Goal: Task Accomplishment & Management: Check status

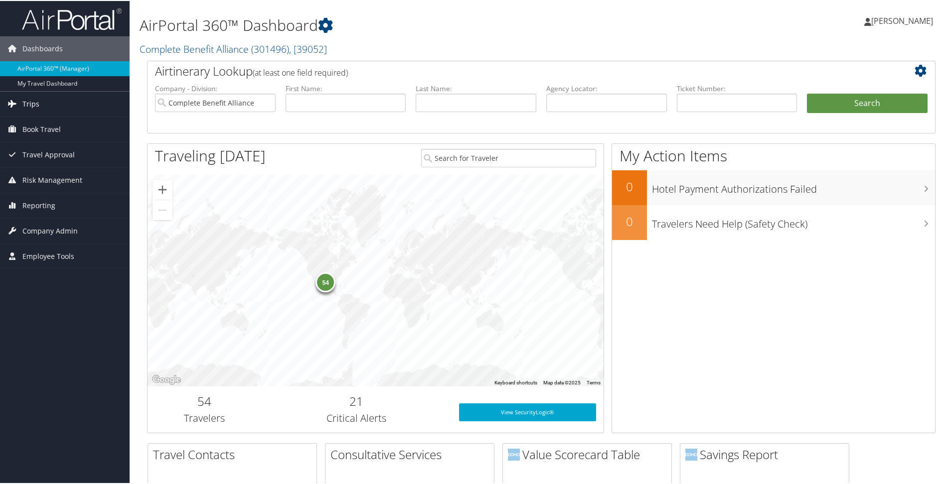
click at [35, 103] on span "Trips" at bounding box center [30, 103] width 17 height 25
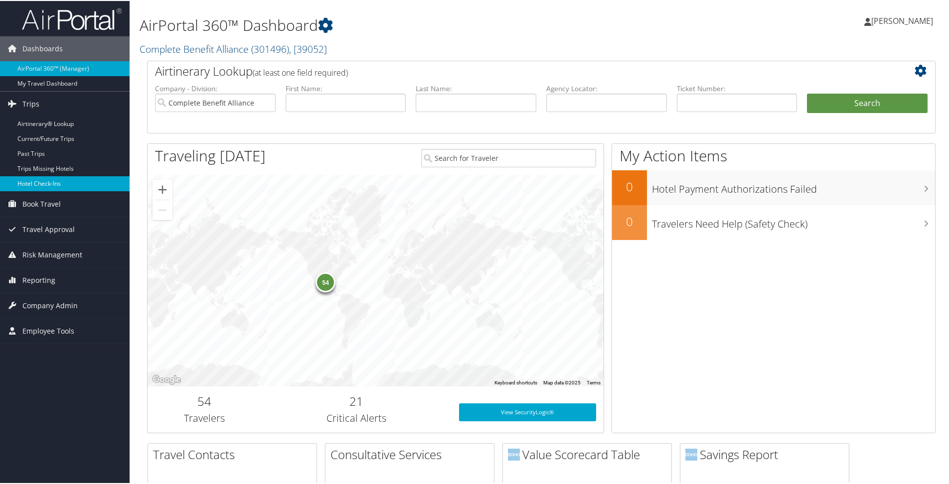
click at [57, 180] on link "Hotel Check-ins" at bounding box center [65, 182] width 130 height 15
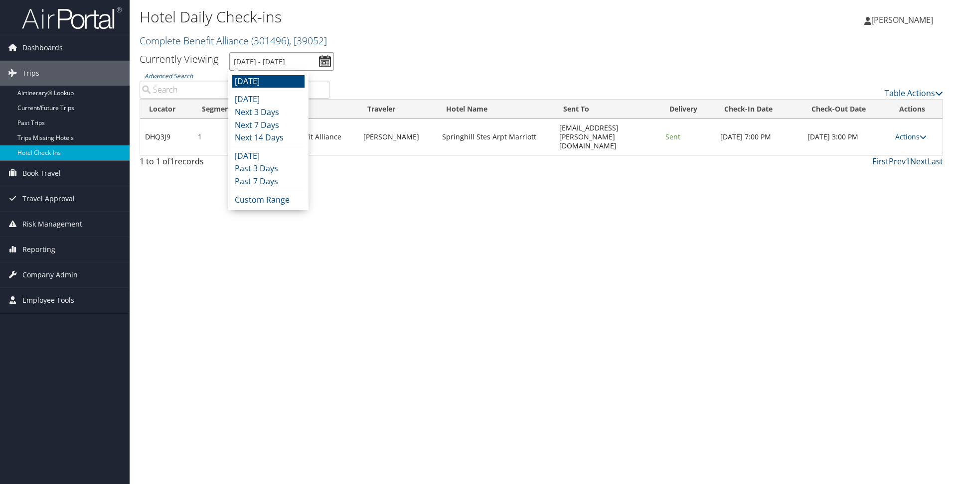
click at [295, 65] on input "[DATE] - [DATE]" at bounding box center [281, 61] width 105 height 18
click at [285, 115] on li "Next 3 Days" at bounding box center [268, 112] width 72 height 13
type input "[DATE] - [DATE]"
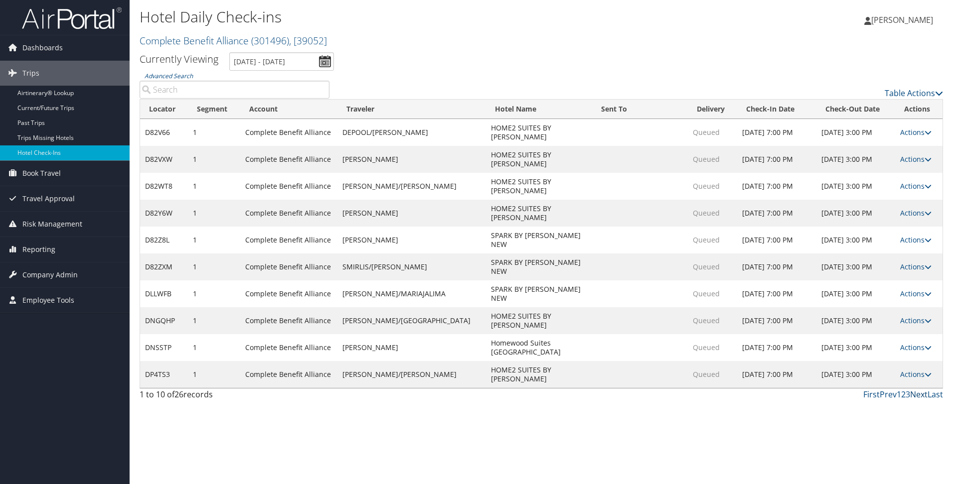
click at [922, 389] on link "Next" at bounding box center [918, 394] width 17 height 11
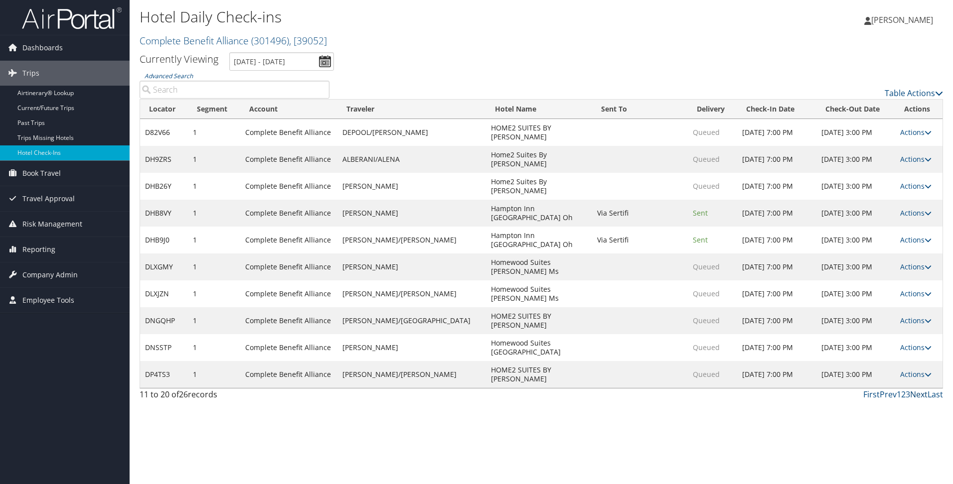
click at [922, 389] on link "Next" at bounding box center [918, 394] width 17 height 11
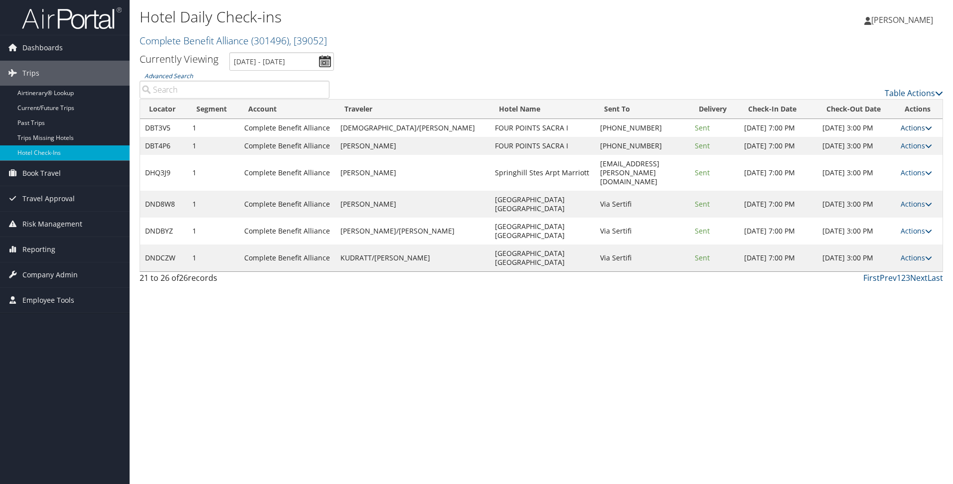
click at [919, 127] on link "Actions" at bounding box center [915, 127] width 31 height 9
click at [871, 168] on link "Delivery Information" at bounding box center [882, 176] width 85 height 17
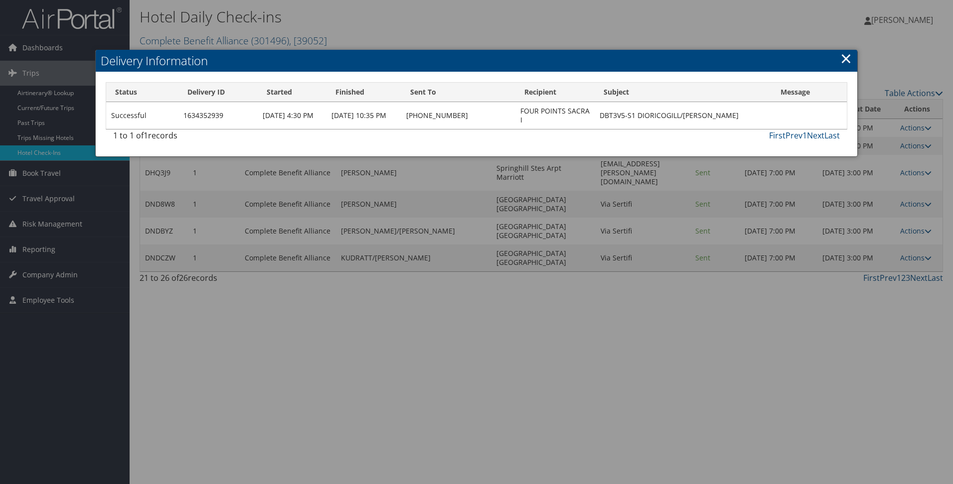
click at [841, 58] on link "×" at bounding box center [845, 58] width 11 height 20
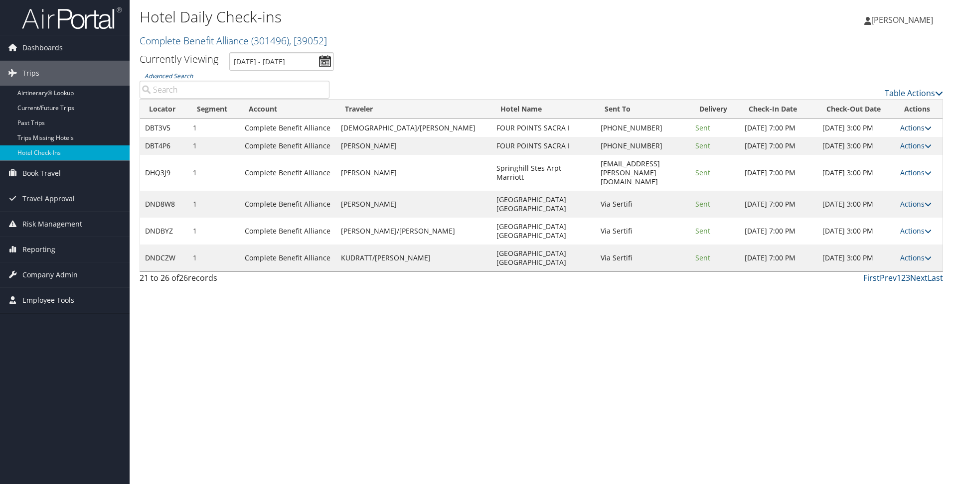
click at [907, 128] on link "Actions" at bounding box center [915, 127] width 31 height 9
click at [862, 155] on link "Logs" at bounding box center [882, 159] width 85 height 17
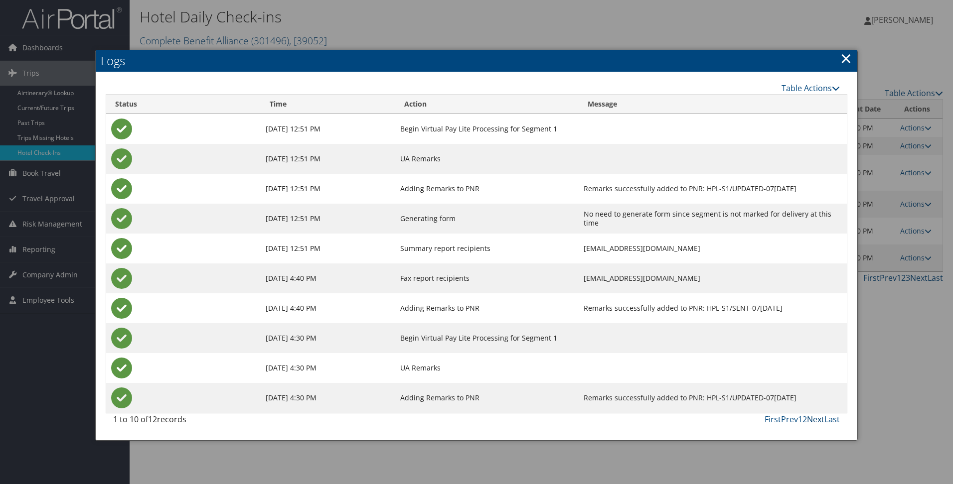
click at [813, 419] on link "Next" at bounding box center [815, 419] width 17 height 11
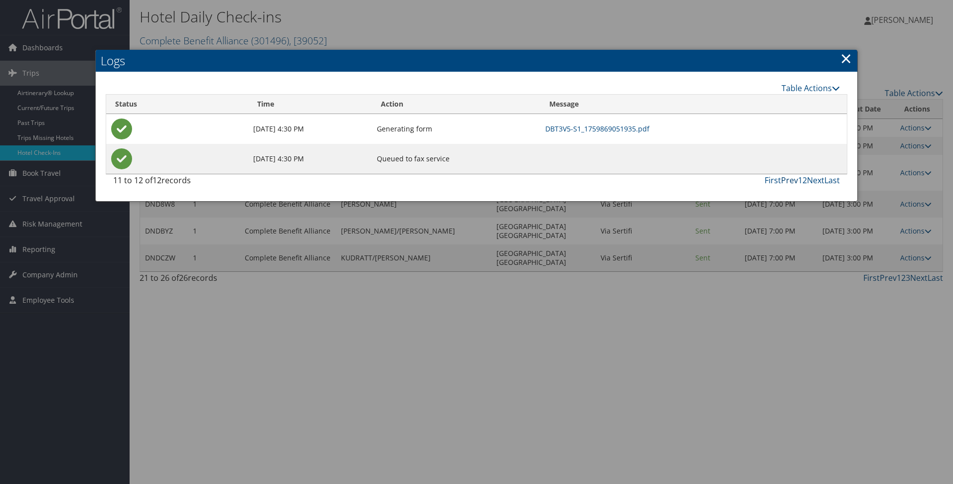
click at [792, 181] on link "Prev" at bounding box center [789, 180] width 17 height 11
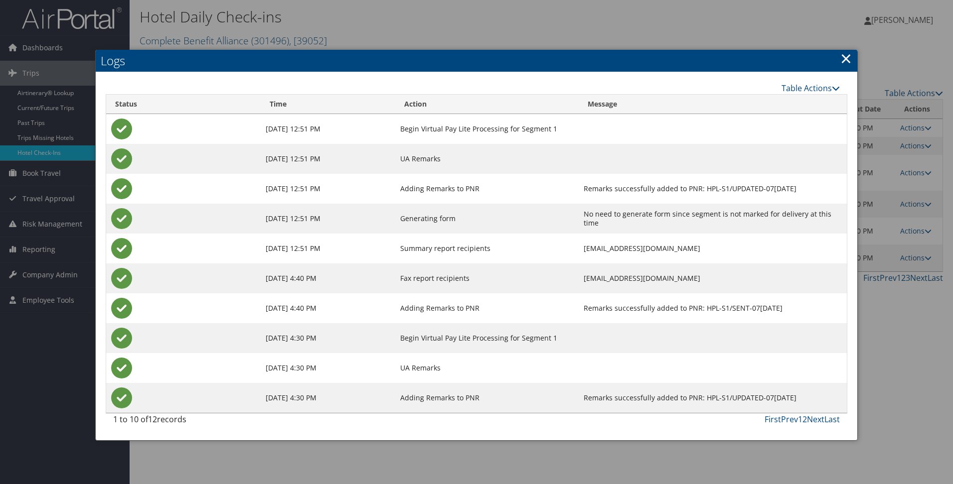
click at [843, 64] on link "×" at bounding box center [845, 58] width 11 height 20
